Goal: Transaction & Acquisition: Book appointment/travel/reservation

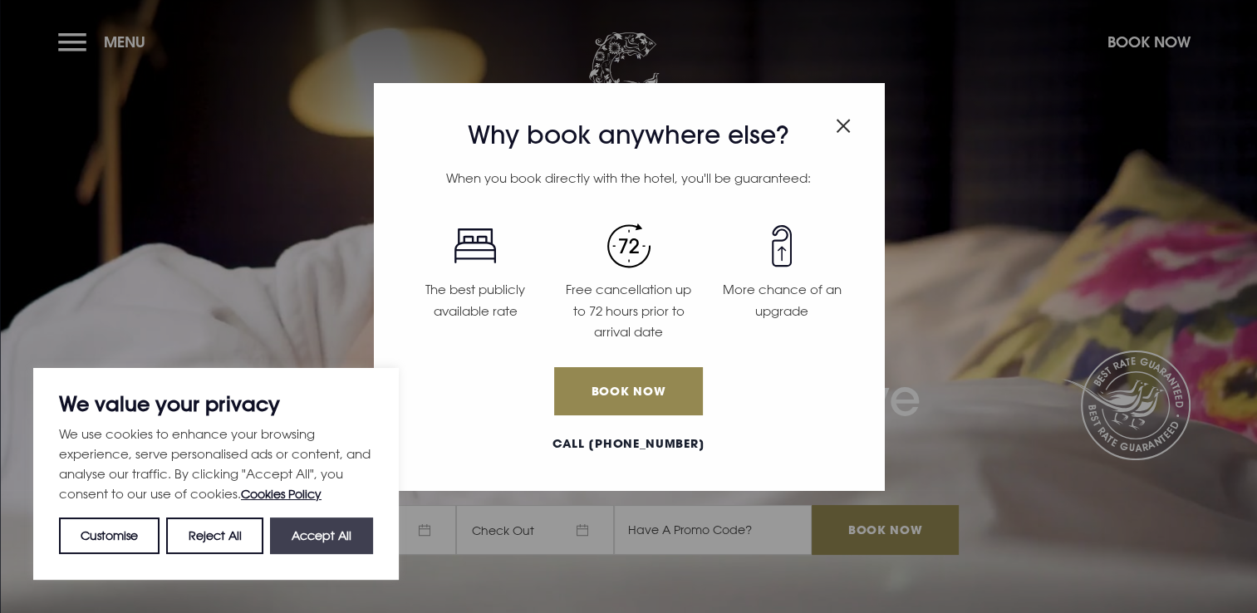
click at [321, 548] on button "Accept All" at bounding box center [321, 535] width 103 height 37
checkbox input "true"
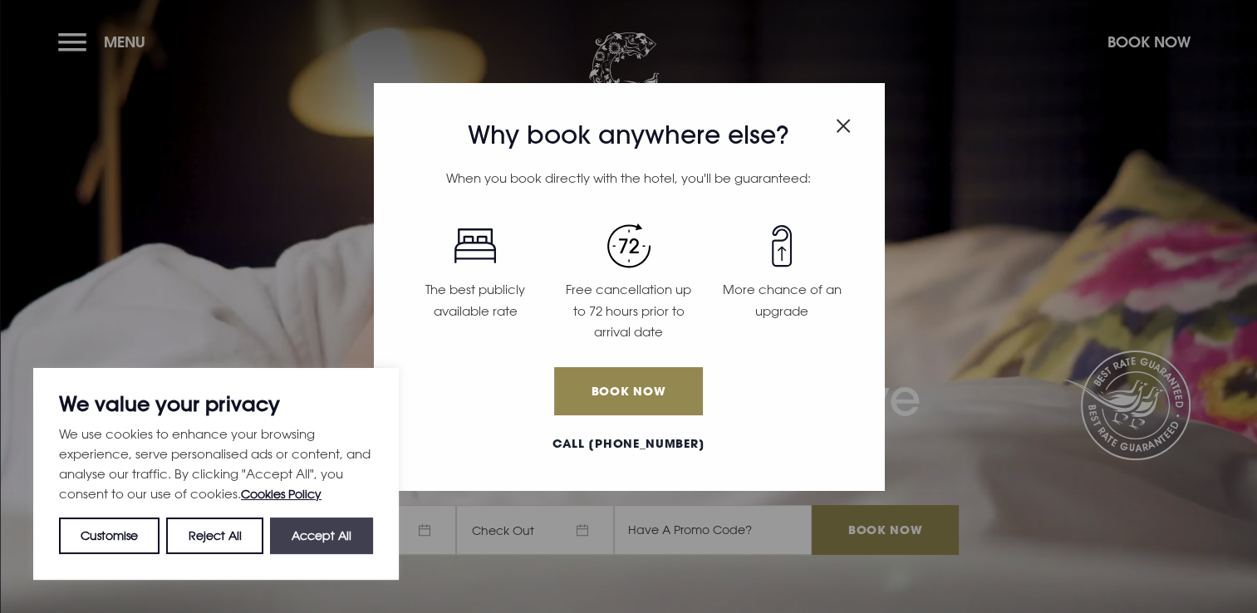
checkbox input "true"
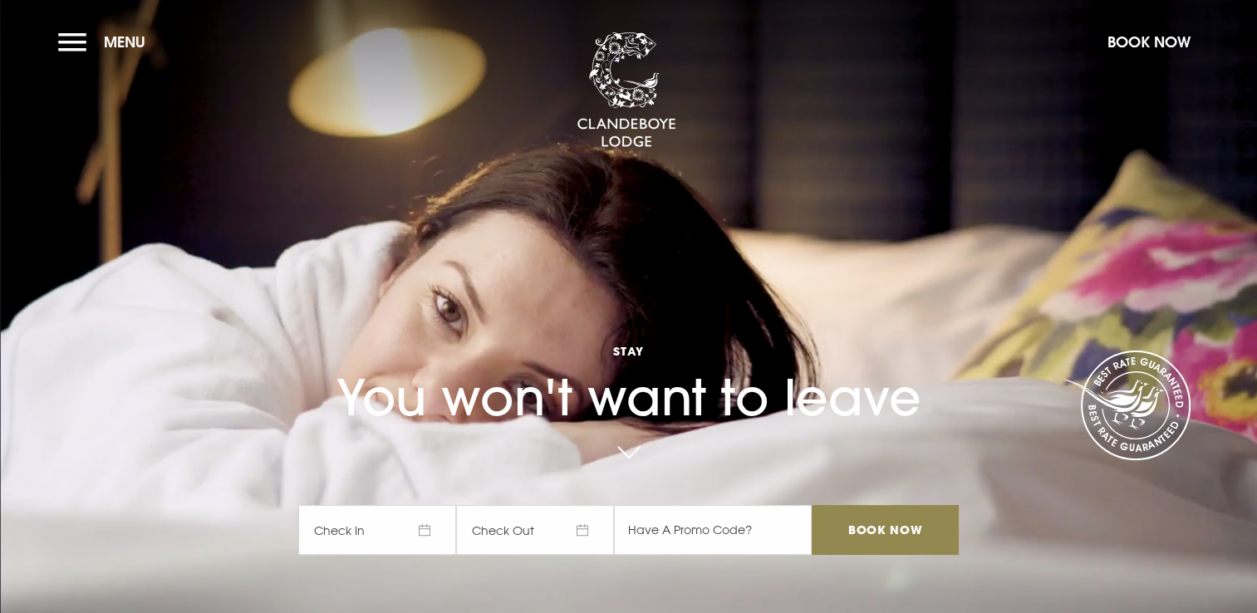
click at [429, 535] on span "Check In" at bounding box center [377, 530] width 158 height 50
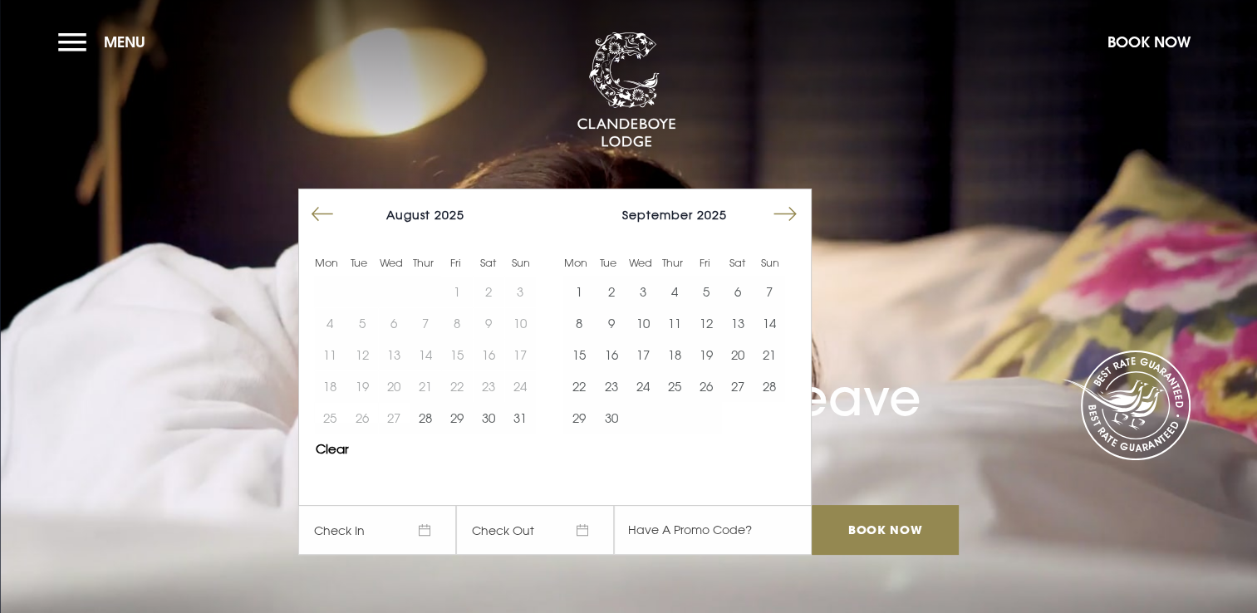
click at [801, 209] on button "Move forward to switch to the next month." at bounding box center [785, 215] width 32 height 32
click at [615, 354] on button "13" at bounding box center [611, 355] width 32 height 32
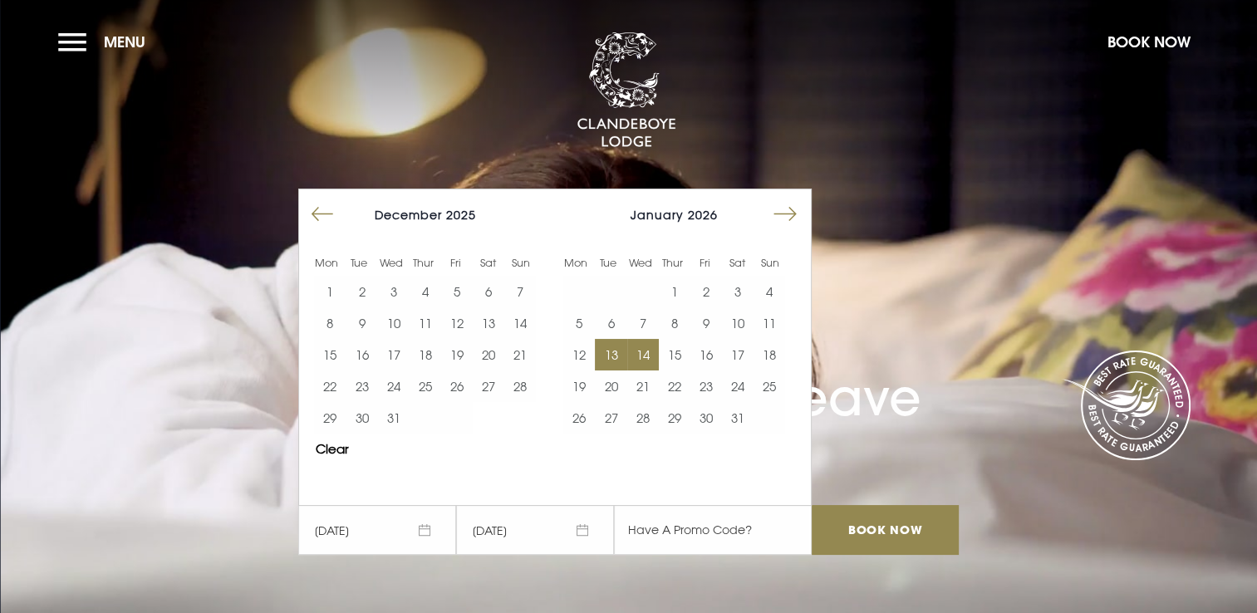
click at [650, 358] on button "14" at bounding box center [643, 355] width 32 height 32
click at [870, 527] on input "Book Now" at bounding box center [884, 530] width 146 height 50
